Goal: Task Accomplishment & Management: Use online tool/utility

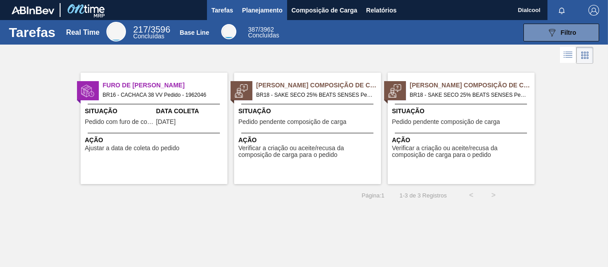
click at [240, 6] on button "Planejamento" at bounding box center [262, 10] width 49 height 20
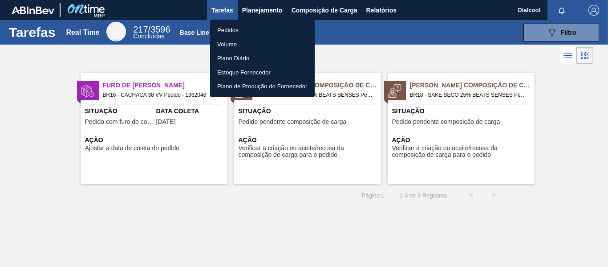
click at [244, 28] on li "Pedidos" at bounding box center [262, 30] width 105 height 14
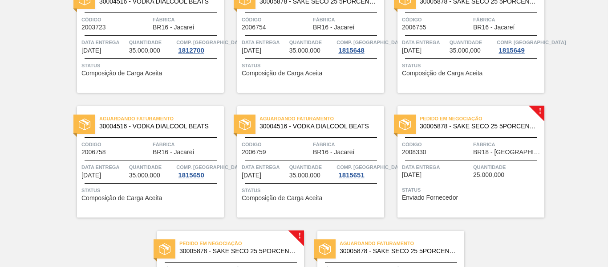
scroll to position [331, 0]
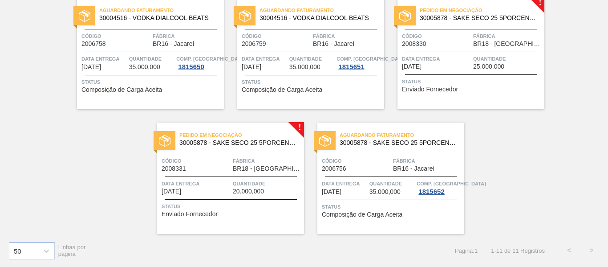
click at [523, 92] on div "Pedido em Negociação 30005878 - SAKE SECO 25 5PORCENTO Código 2008330 Fábrica B…" at bounding box center [471, 53] width 147 height 111
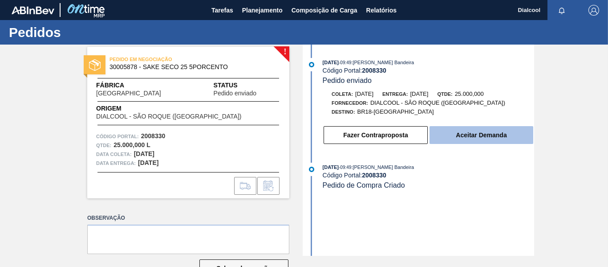
click at [510, 134] on button "Aceitar Demanda" at bounding box center [482, 135] width 104 height 18
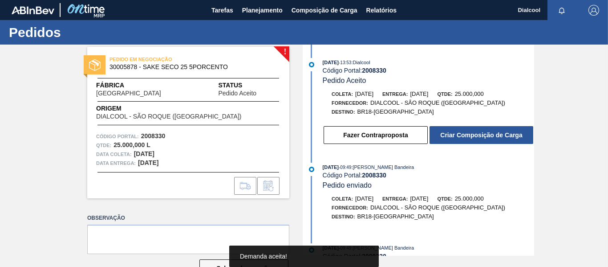
click at [510, 134] on button "Criar Composição de Carga" at bounding box center [482, 135] width 104 height 18
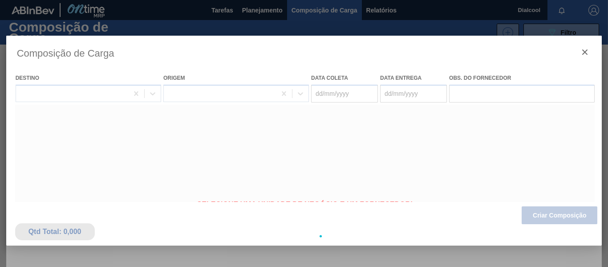
type coleta "[DATE]"
type entrega "[DATE]"
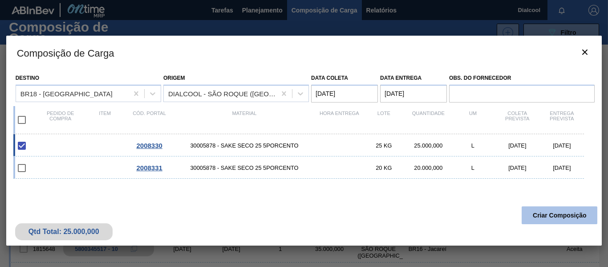
click at [553, 217] on button "Criar Composição" at bounding box center [560, 215] width 76 height 18
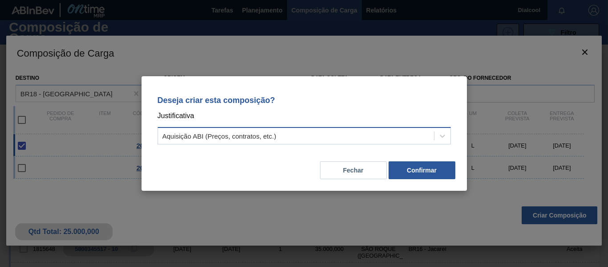
click at [419, 130] on div "Aquisição ABI (Preços, contratos, etc.)" at bounding box center [296, 136] width 276 height 13
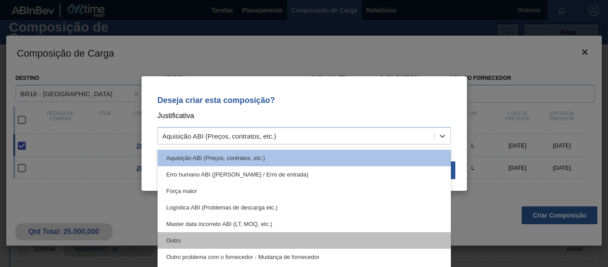
click at [345, 235] on div "Outro" at bounding box center [304, 240] width 293 height 16
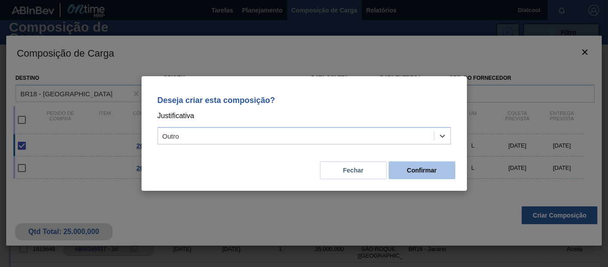
click at [431, 174] on button "Confirmar" at bounding box center [422, 170] width 67 height 18
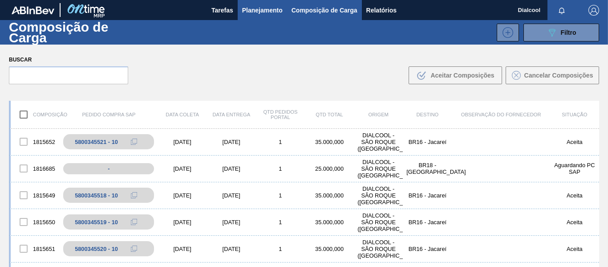
click at [247, 11] on span "Planejamento" at bounding box center [262, 10] width 41 height 11
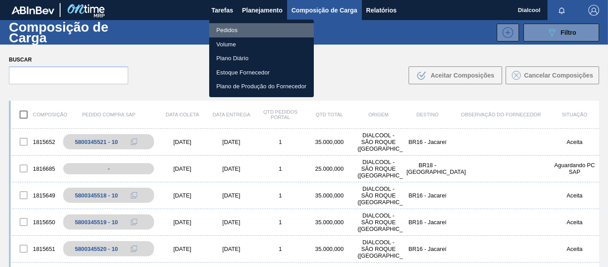
click at [247, 27] on li "Pedidos" at bounding box center [261, 30] width 105 height 14
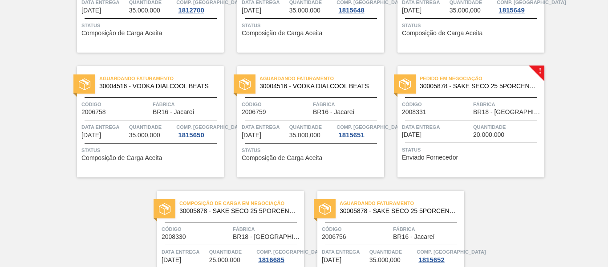
scroll to position [331, 0]
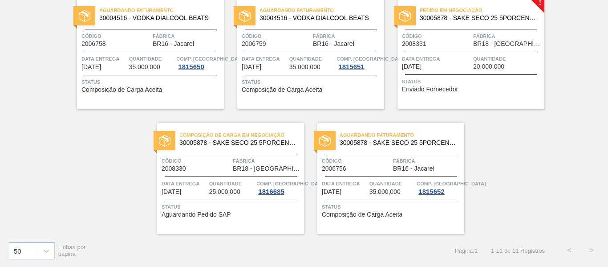
click at [481, 83] on span "Status" at bounding box center [472, 81] width 140 height 9
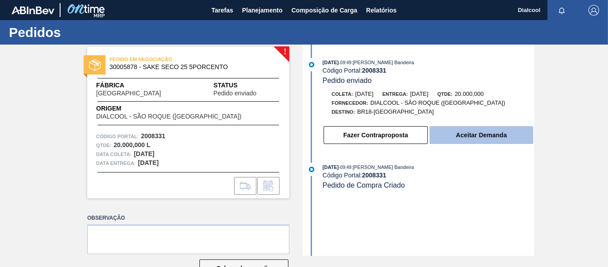
click at [502, 129] on button "Aceitar Demanda" at bounding box center [482, 135] width 104 height 18
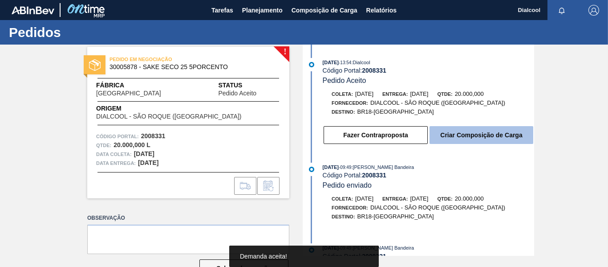
click at [493, 136] on button "Criar Composição de Carga" at bounding box center [482, 135] width 104 height 18
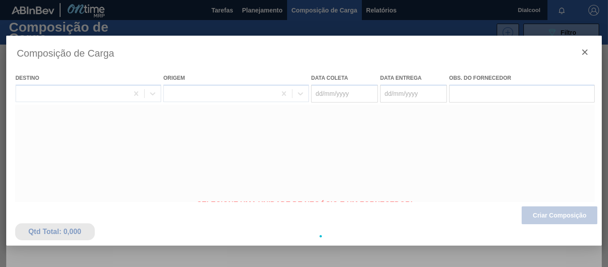
type coleta "[DATE]"
type entrega "[DATE]"
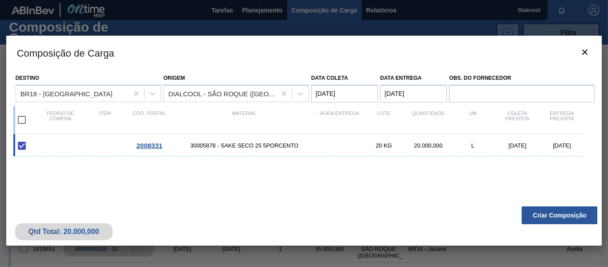
click at [540, 217] on button "Criar Composição" at bounding box center [560, 215] width 76 height 18
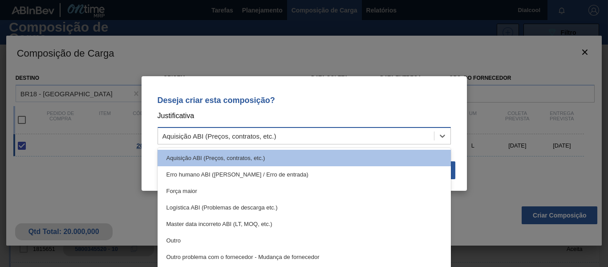
click at [430, 135] on div "Aquisição ABI (Preços, contratos, etc.)" at bounding box center [296, 136] width 276 height 13
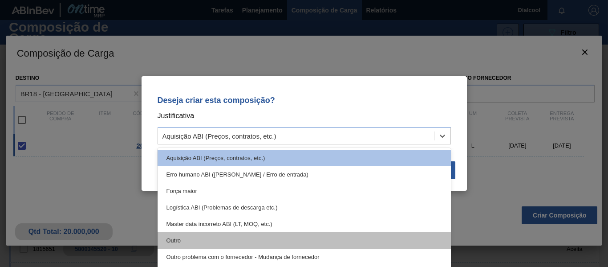
click at [287, 235] on div "Outro" at bounding box center [304, 240] width 293 height 16
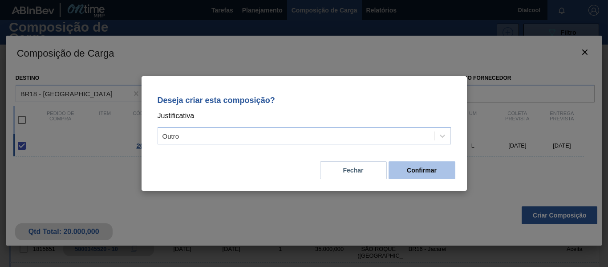
click at [426, 174] on button "Confirmar" at bounding box center [422, 170] width 67 height 18
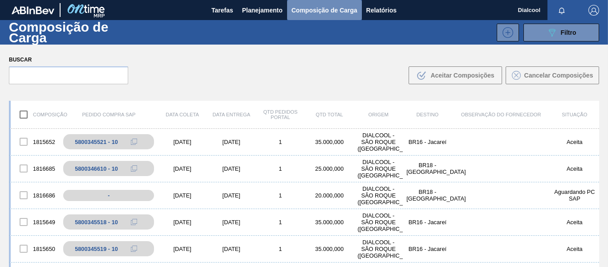
click at [321, 7] on span "Composição de Carga" at bounding box center [325, 10] width 66 height 11
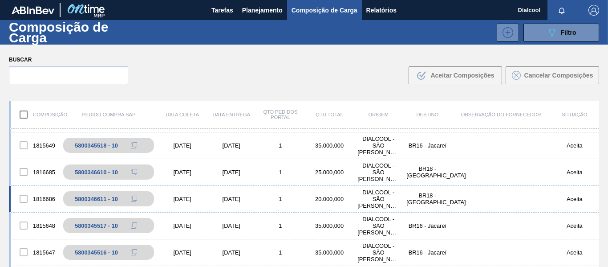
scroll to position [89, 0]
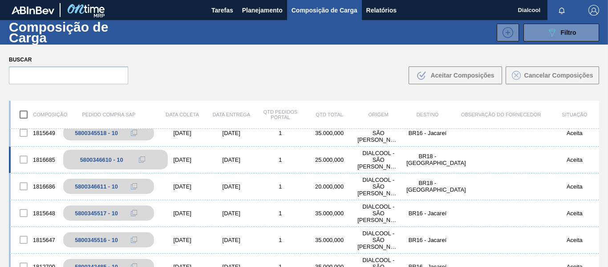
click at [142, 160] on icon at bounding box center [142, 159] width 6 height 6
